Goal: Transaction & Acquisition: Purchase product/service

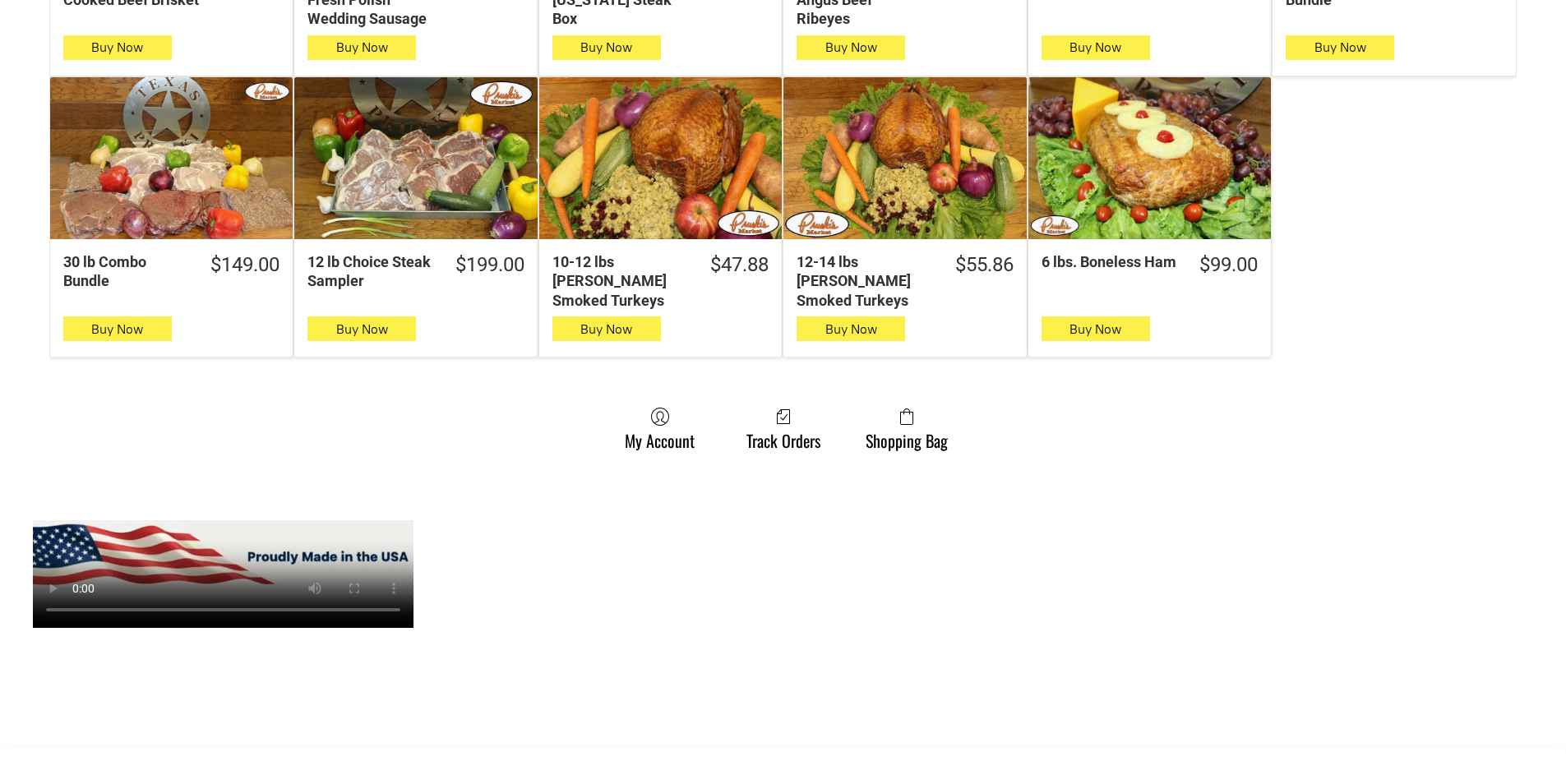
scroll to position [1068, 0]
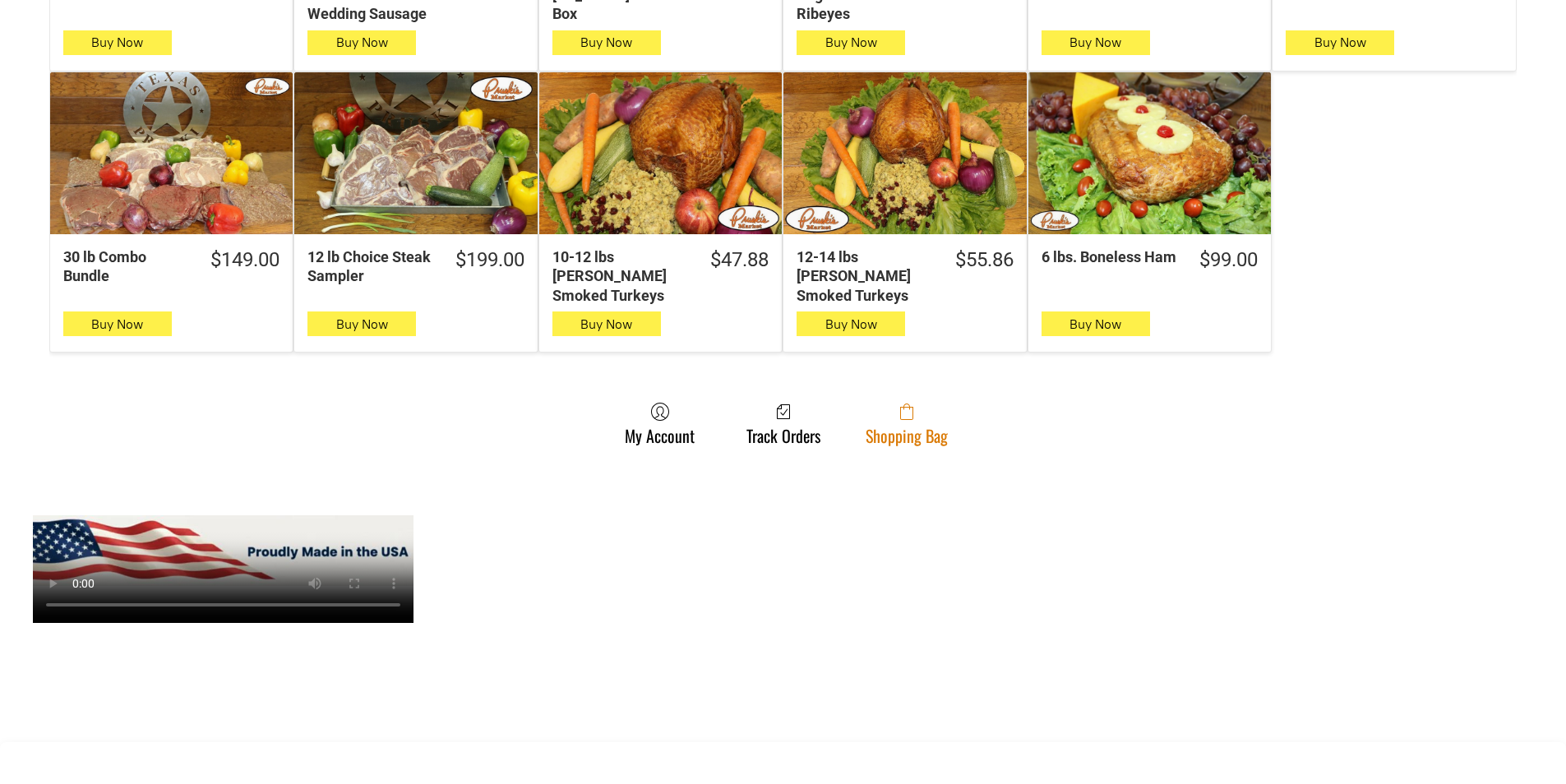
click at [913, 413] on link "Shopping Bag" at bounding box center [906, 424] width 99 height 44
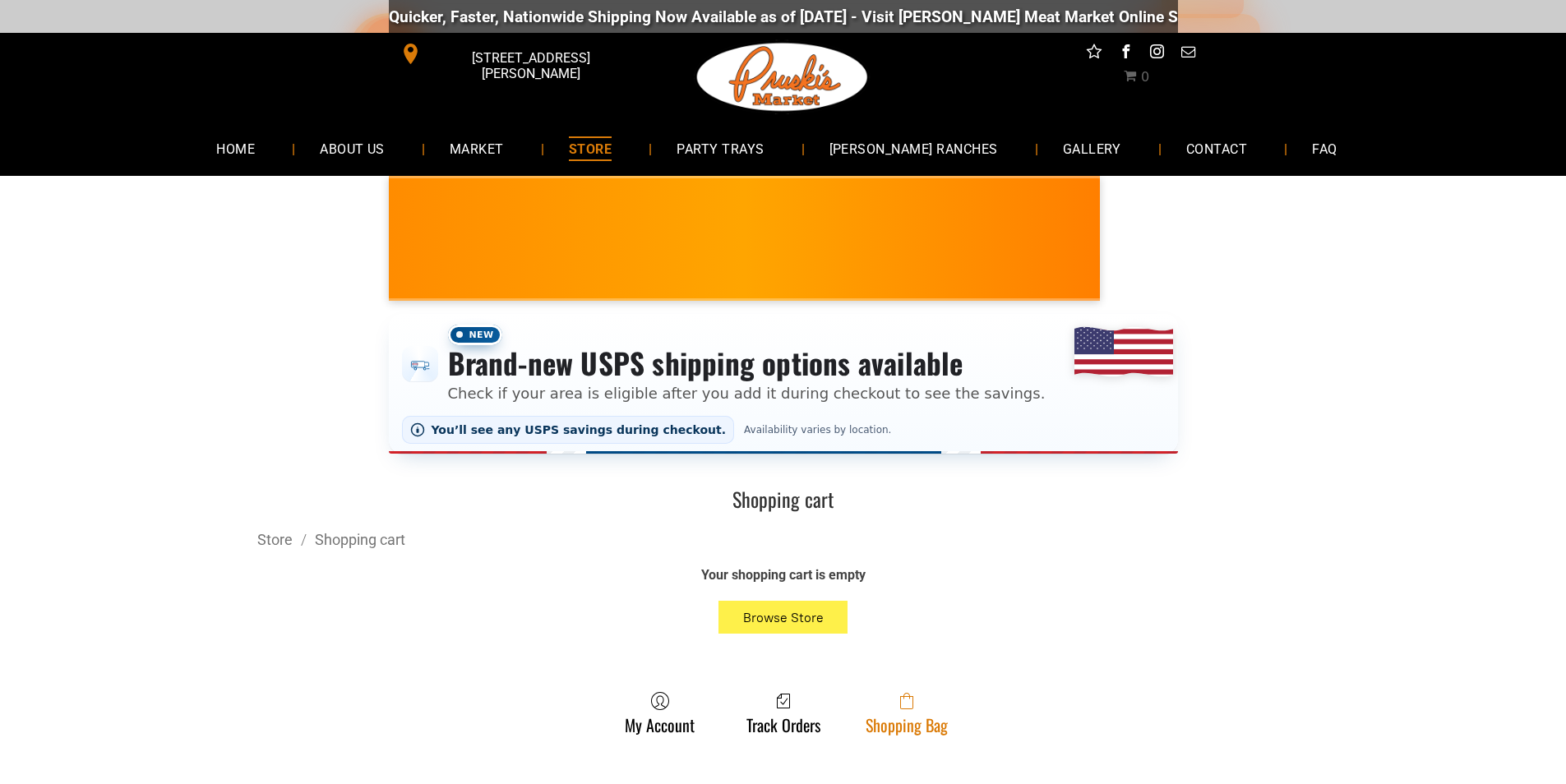
click at [875, 715] on link "Shopping Bag" at bounding box center [906, 713] width 99 height 44
click at [886, 707] on span at bounding box center [906, 701] width 82 height 20
click at [896, 732] on link "Shopping Bag" at bounding box center [906, 713] width 99 height 44
